Goal: Feedback & Contribution: Submit feedback/report problem

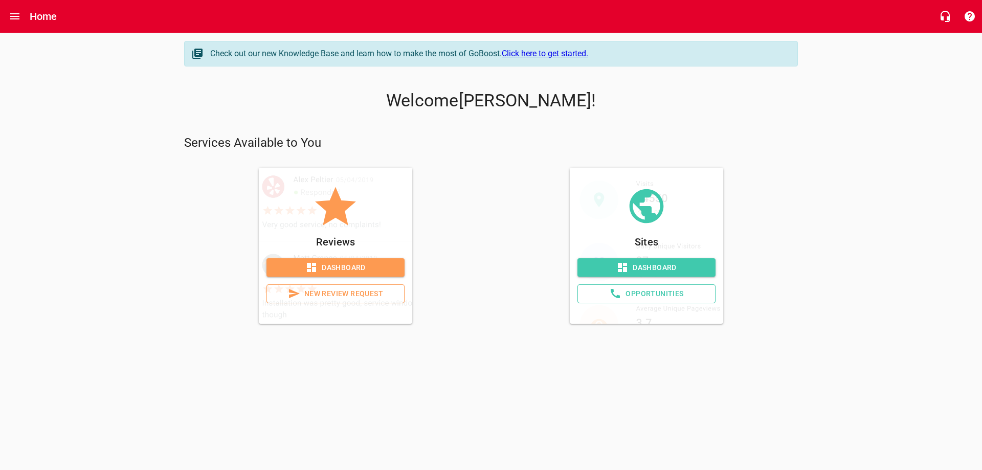
click at [332, 268] on span "Dashboard" at bounding box center [336, 267] width 122 height 13
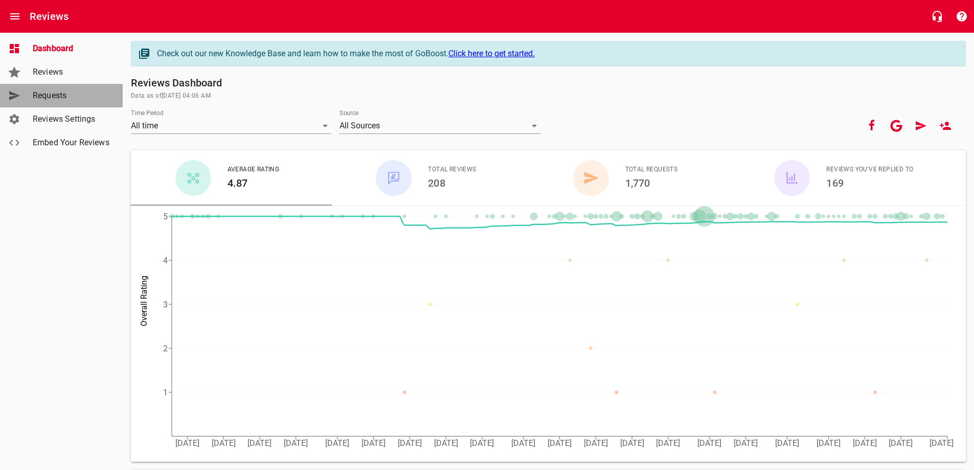
click at [51, 96] on span "Requests" at bounding box center [72, 96] width 78 height 12
